Goal: Communication & Community: Share content

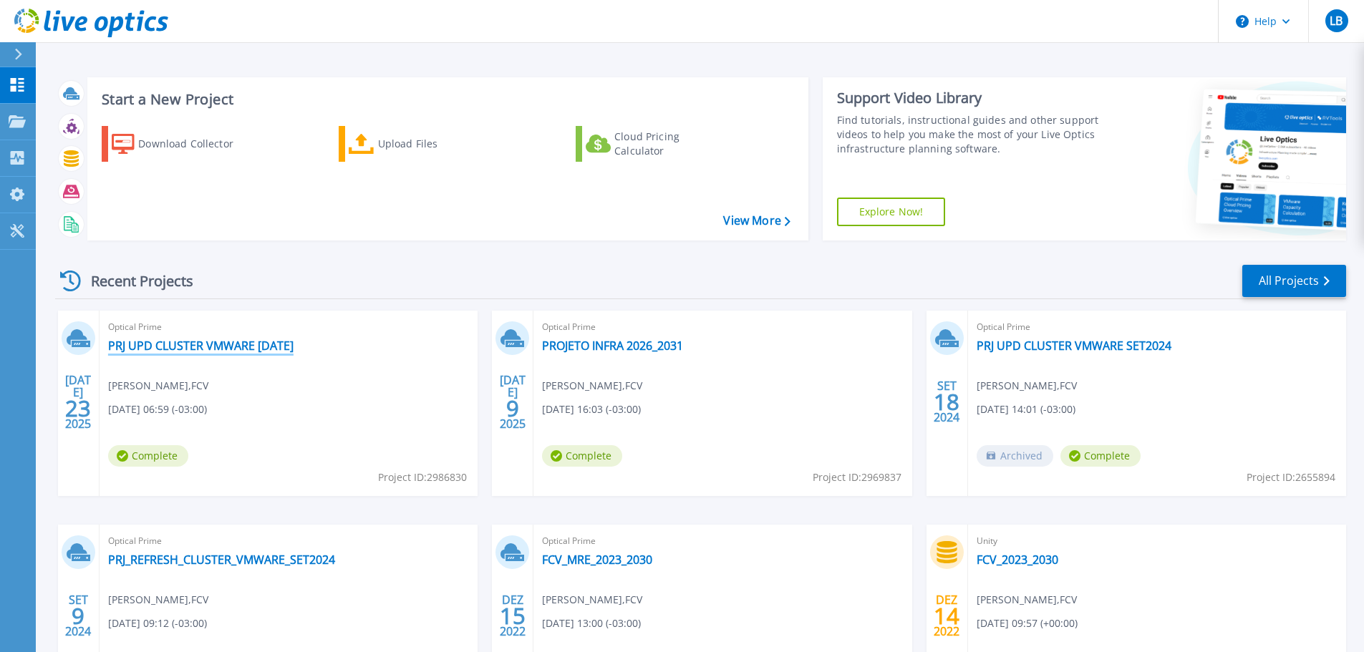
click at [221, 347] on link "PRJ UPD CLUSTER VMWARE [DATE]" at bounding box center [200, 346] width 185 height 14
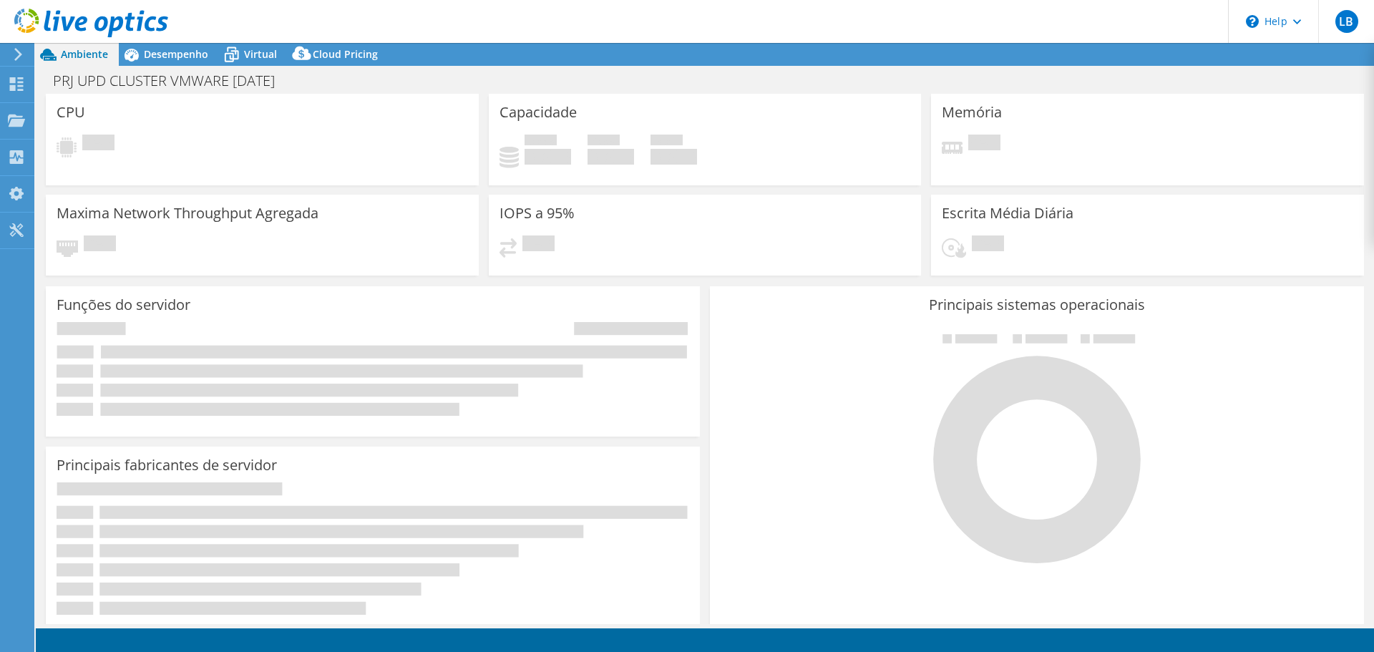
select select "USD"
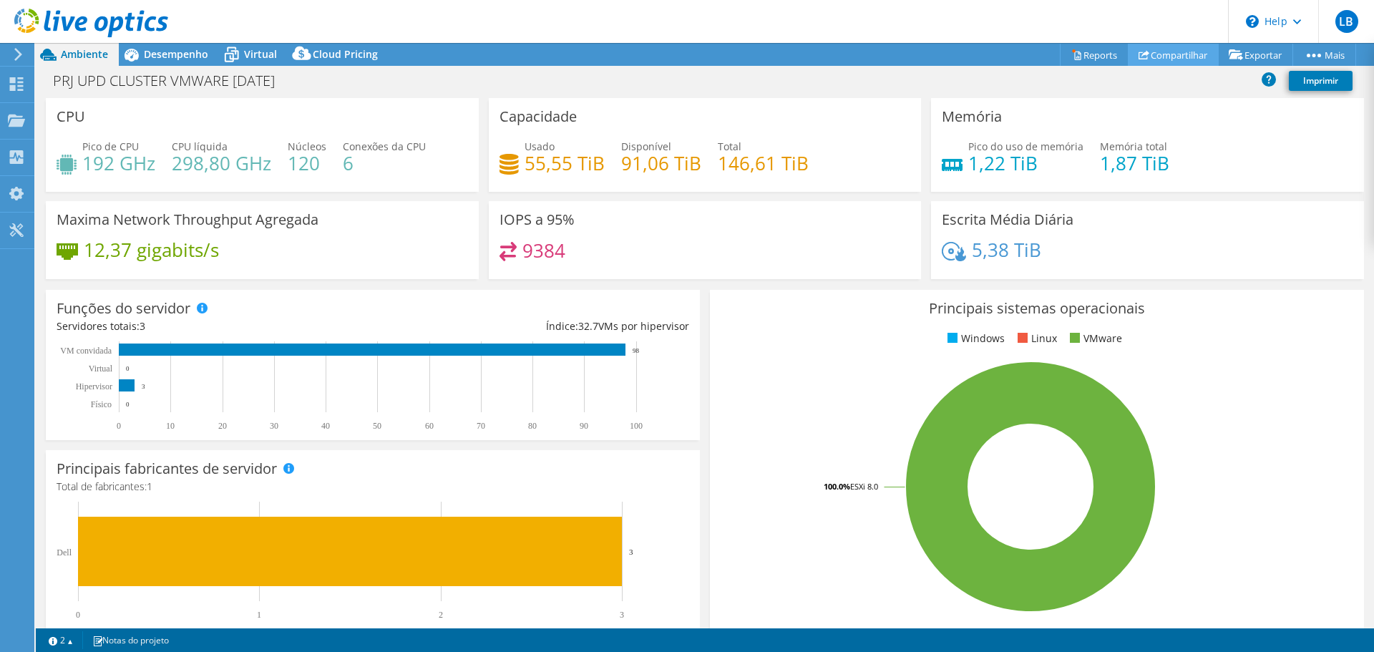
click at [1172, 57] on link "Compartilhar" at bounding box center [1173, 55] width 91 height 22
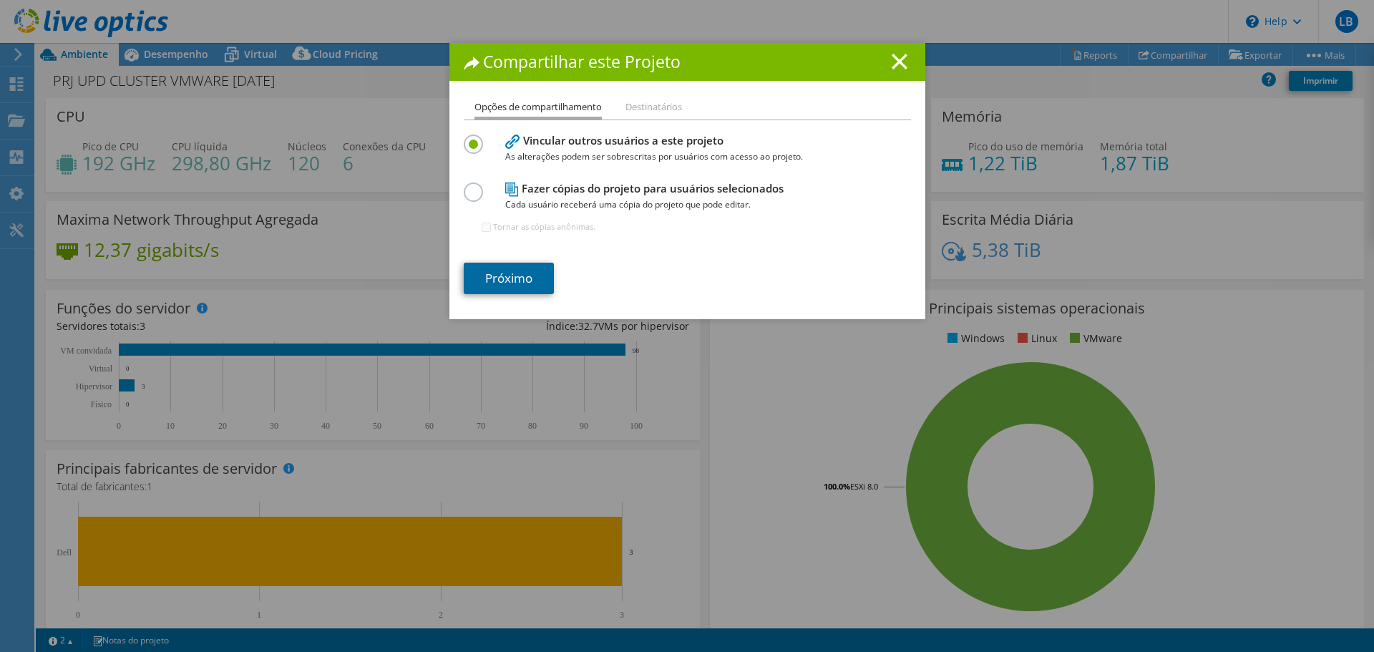
click at [490, 273] on link "Próximo" at bounding box center [509, 278] width 90 height 31
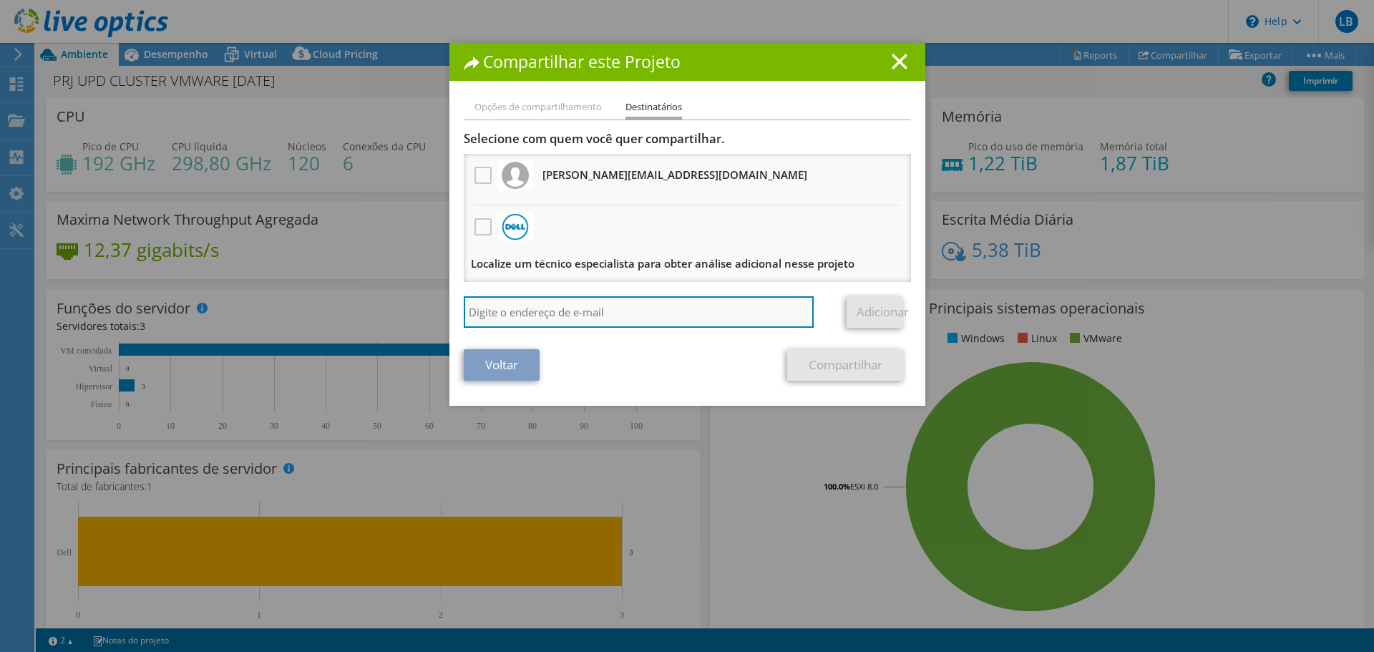
click at [508, 309] on input "search" at bounding box center [639, 311] width 351 height 31
type input "[PERSON_NAME][EMAIL_ADDRESS][DOMAIN_NAME]"
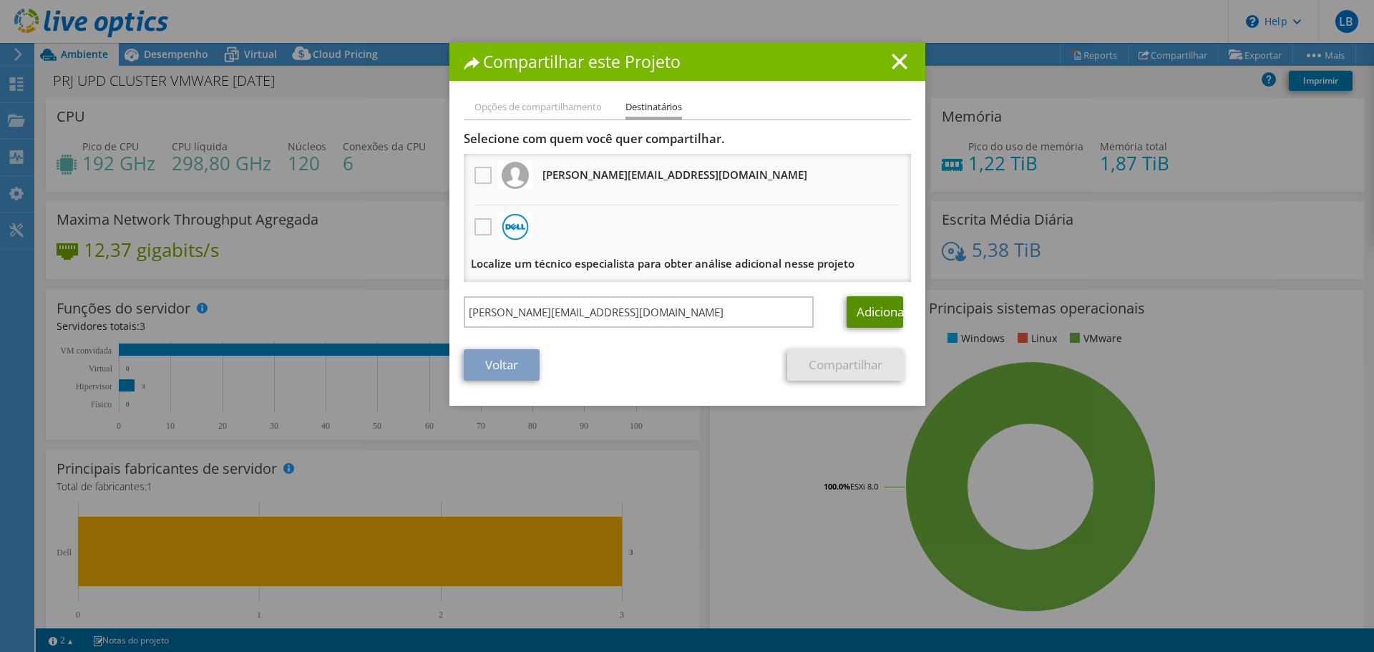
click at [873, 312] on link "Adicionar" at bounding box center [875, 311] width 57 height 31
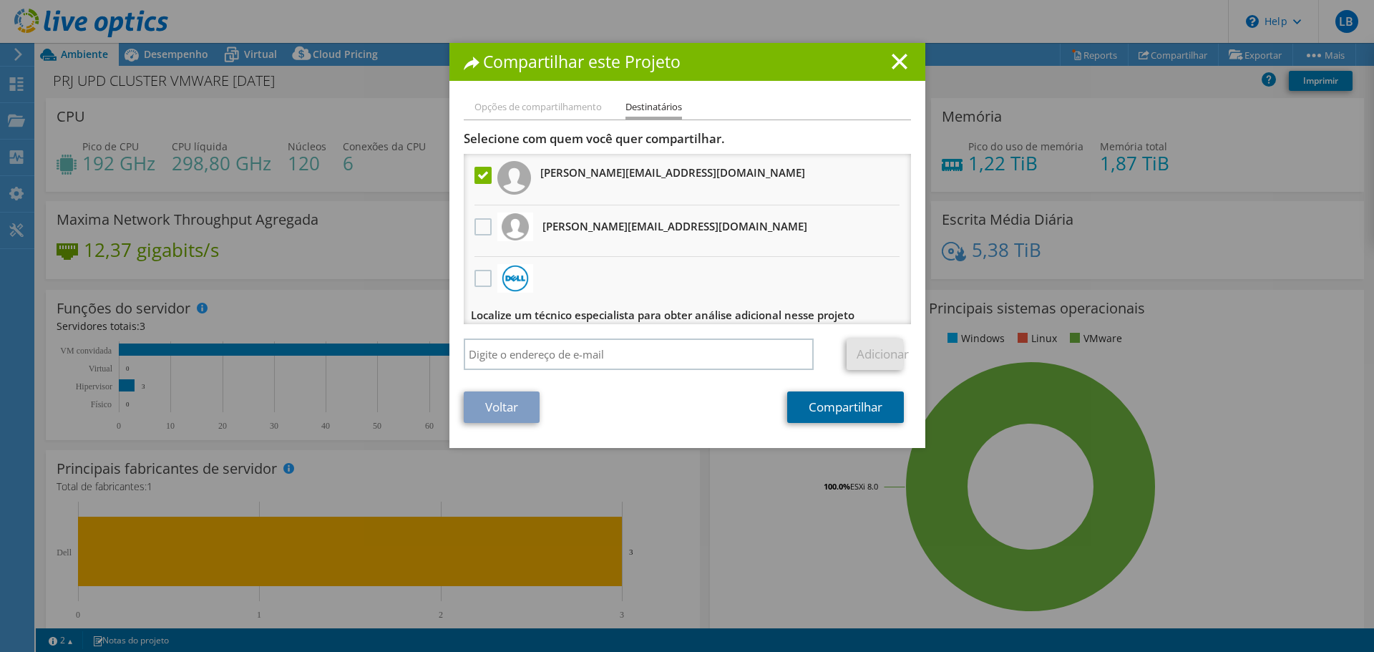
click at [811, 409] on link "Compartilhar" at bounding box center [845, 407] width 117 height 31
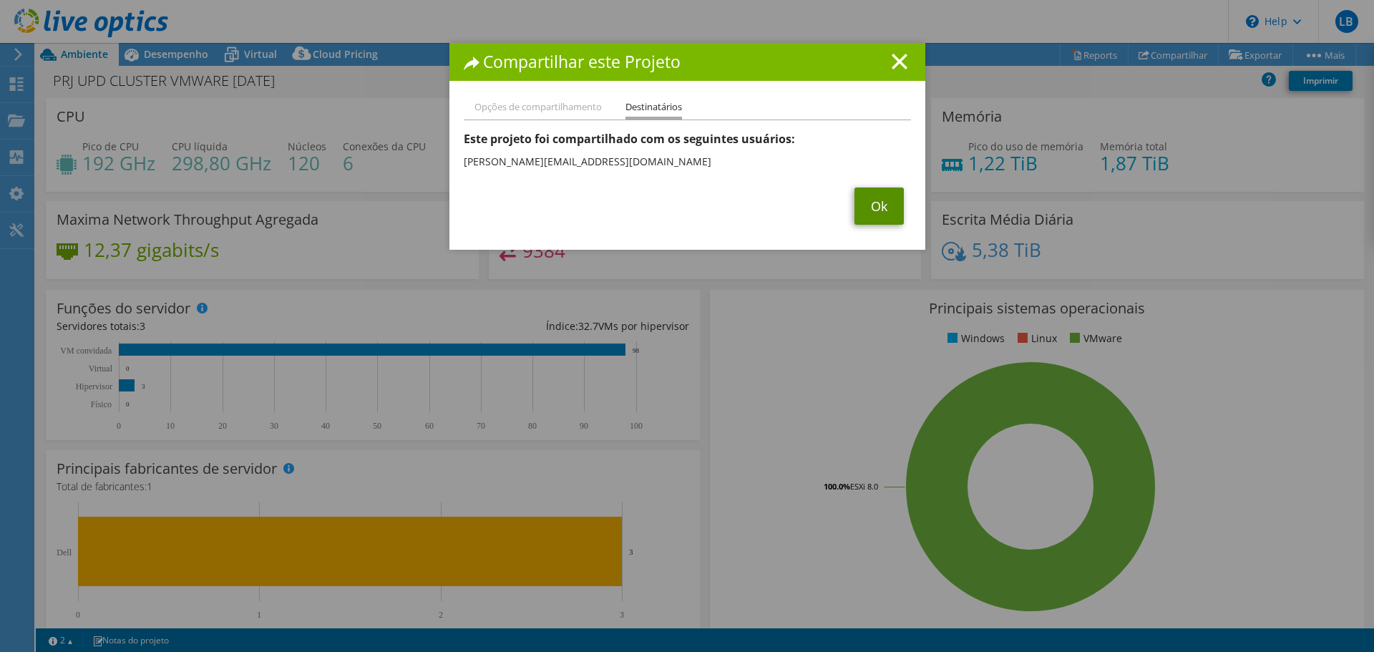
click at [876, 206] on link "Ok" at bounding box center [879, 206] width 49 height 37
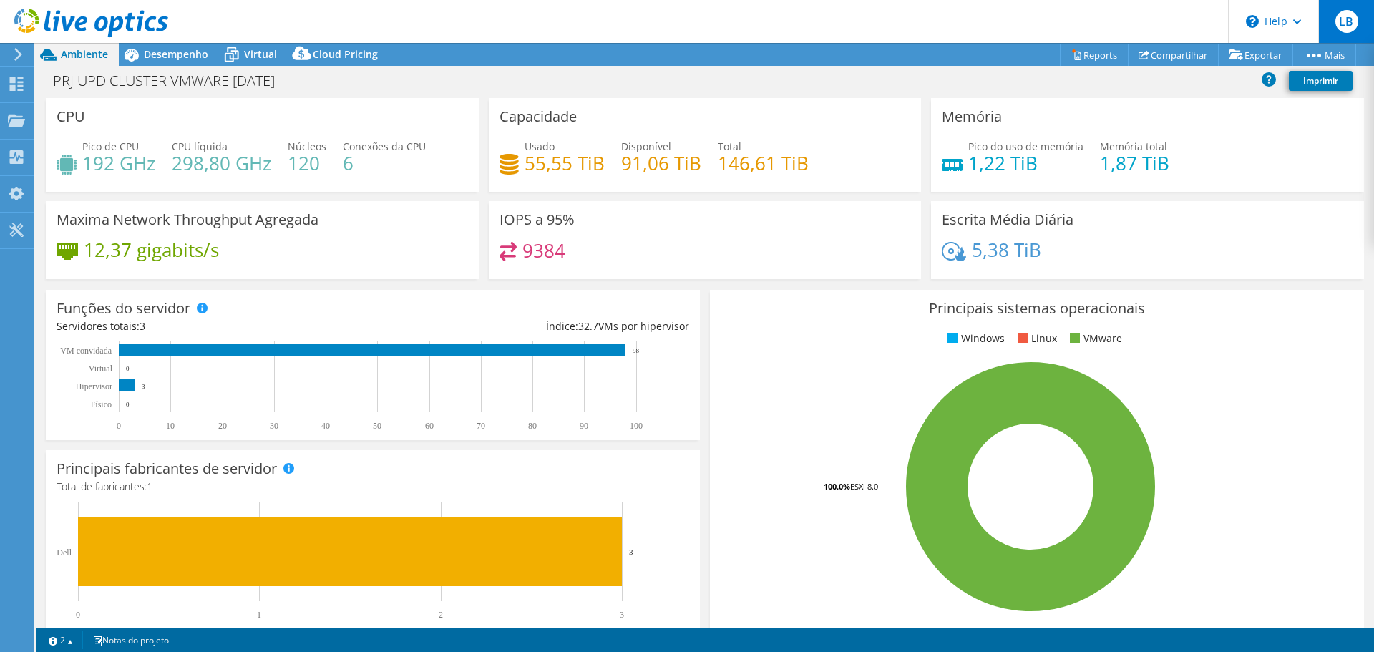
click at [1343, 32] on span "LB" at bounding box center [1347, 21] width 23 height 23
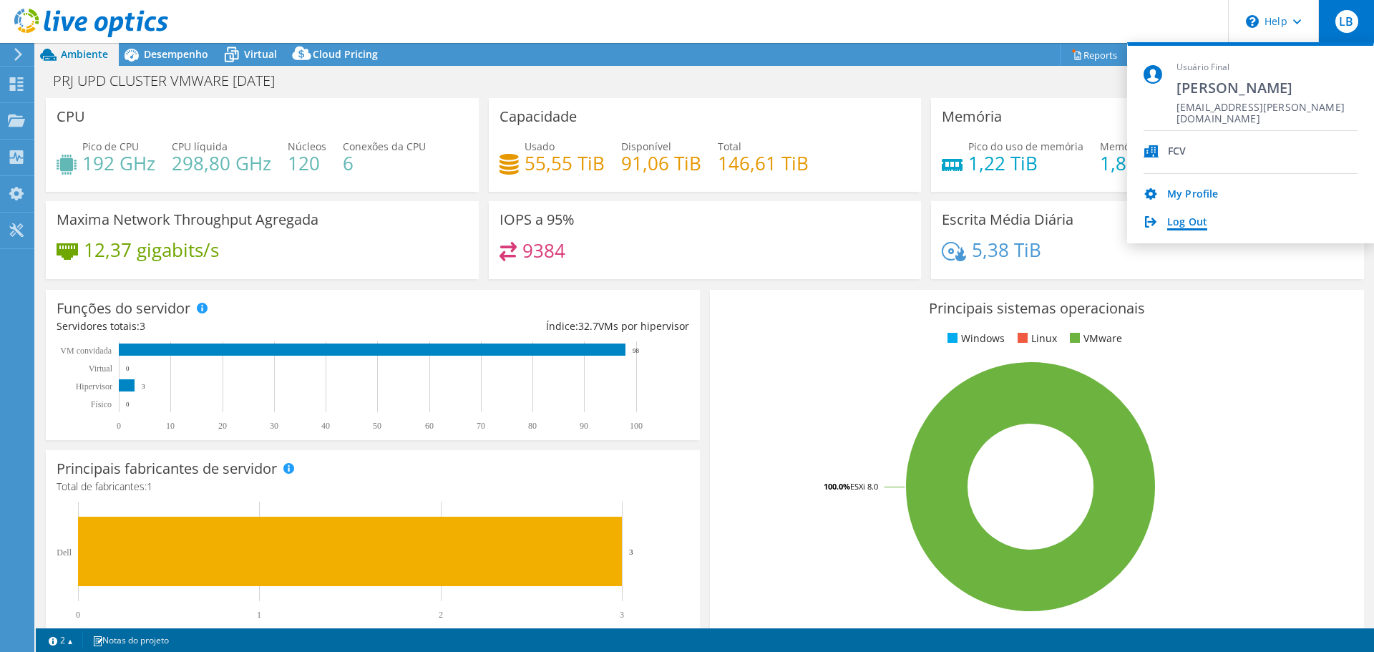
click at [1170, 226] on link "Log Out" at bounding box center [1187, 223] width 40 height 14
